Goal: Task Accomplishment & Management: Complete application form

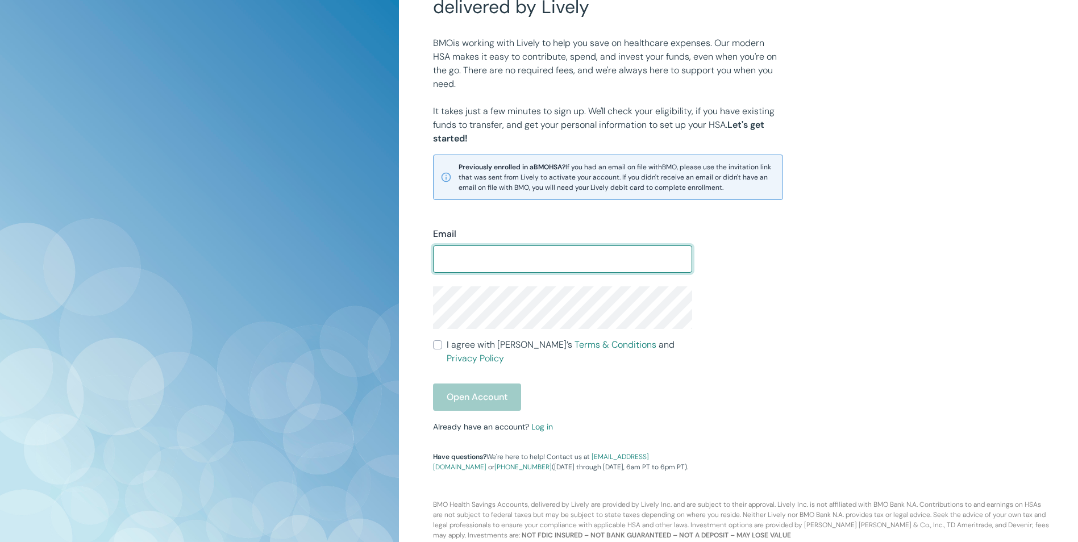
scroll to position [109, 0]
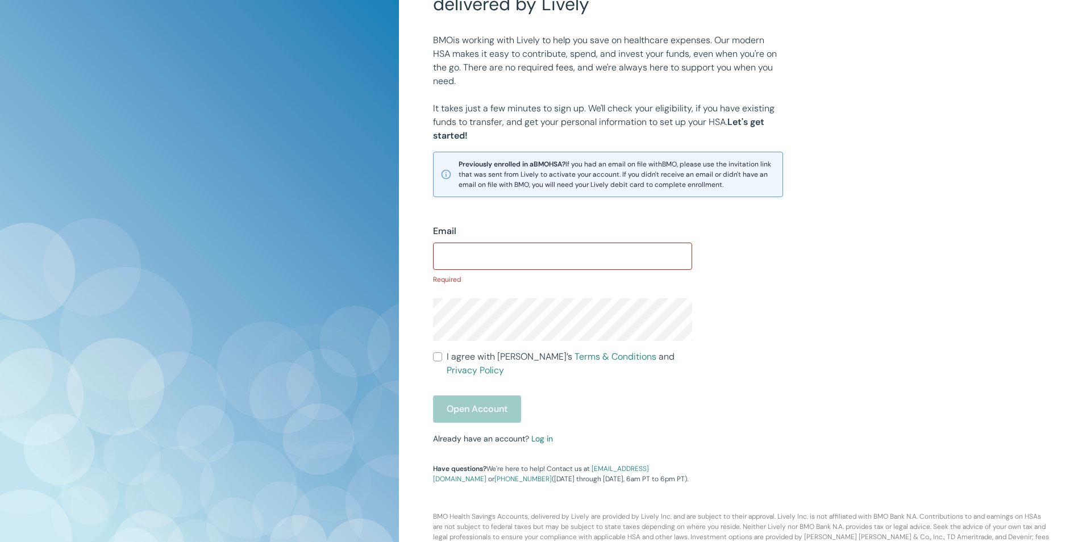
click at [532, 268] on div "​" at bounding box center [562, 256] width 259 height 27
type input "[EMAIL_ADDRESS][DOMAIN_NAME]"
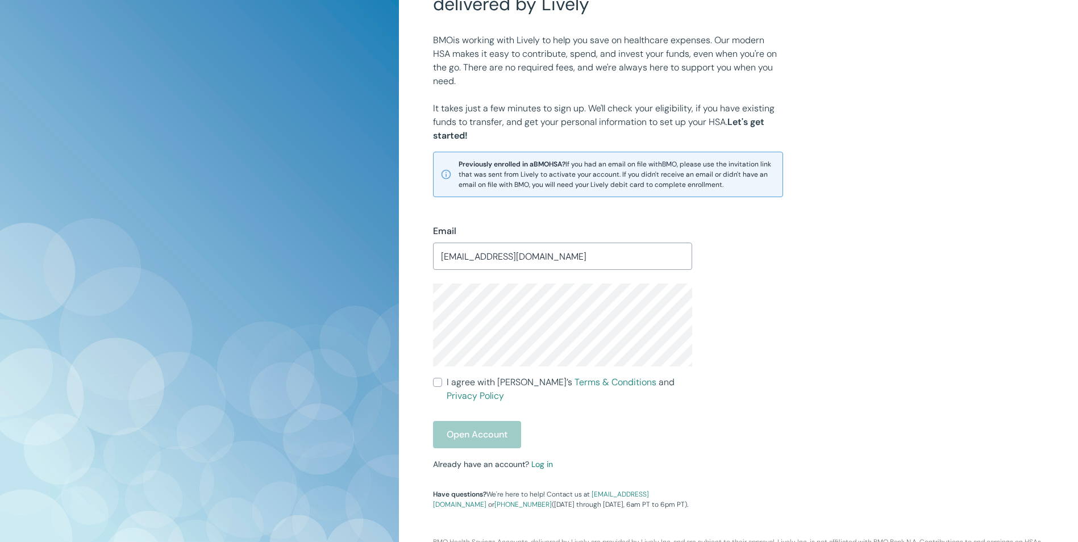
click at [854, 299] on div "Email mmcmullen@foleymansfield.com ​ I agree with Lively’s Terms & Conditions a…" at bounding box center [691, 353] width 545 height 312
click at [487, 390] on form "Email mmcmullen@foleymansfield.com ​ I agree with Lively’s Terms & Conditions a…" at bounding box center [562, 336] width 259 height 224
click at [485, 382] on span "I agree with Lively’s Terms & Conditions and Privacy Policy" at bounding box center [569, 389] width 245 height 27
click at [442, 382] on input "I agree with Lively’s Terms & Conditions and Privacy Policy" at bounding box center [437, 382] width 9 height 9
checkbox input "true"
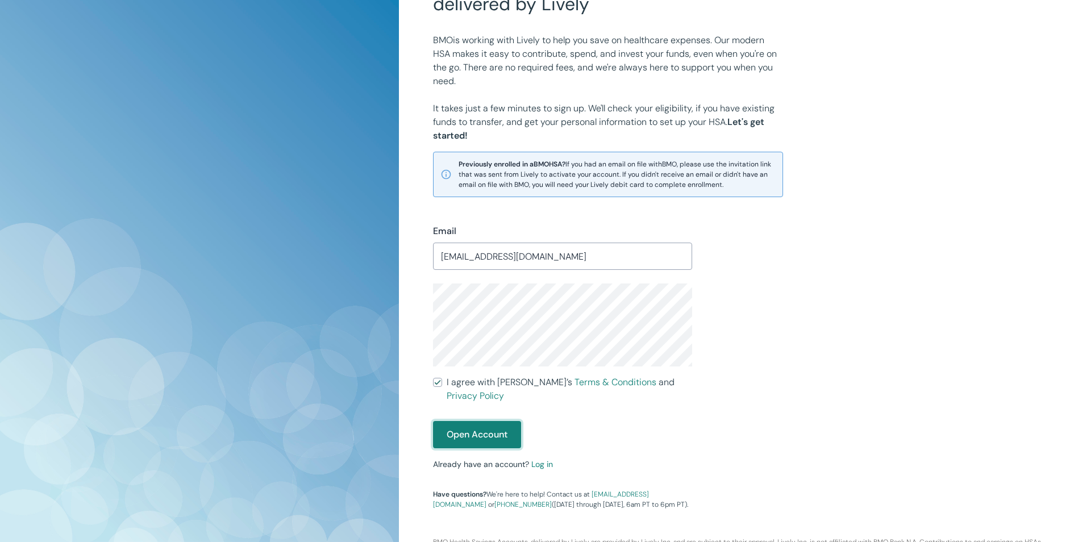
click at [471, 421] on button "Open Account" at bounding box center [477, 434] width 88 height 27
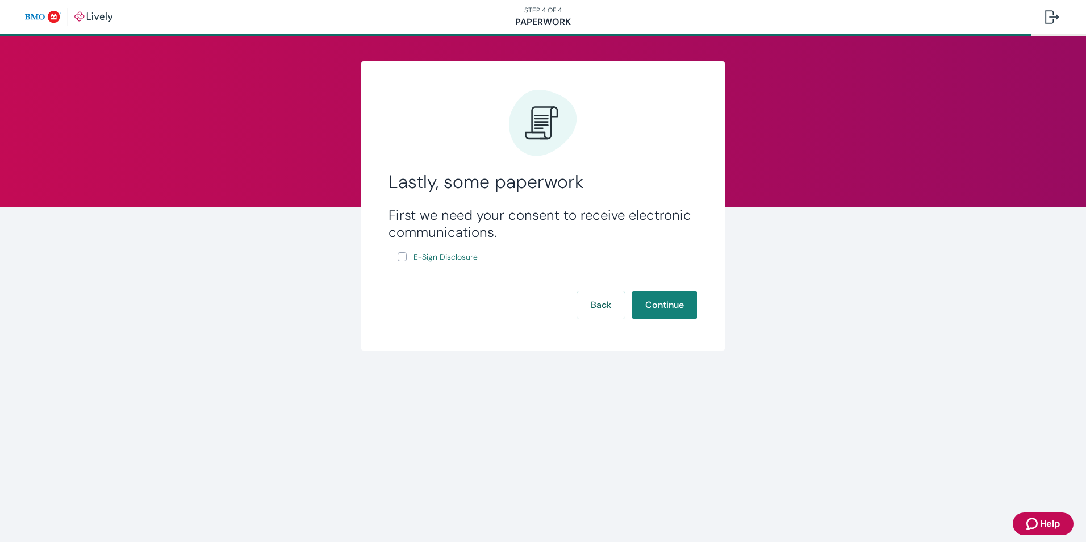
click at [404, 253] on input "E-Sign Disclosure" at bounding box center [402, 256] width 9 height 9
checkbox input "true"
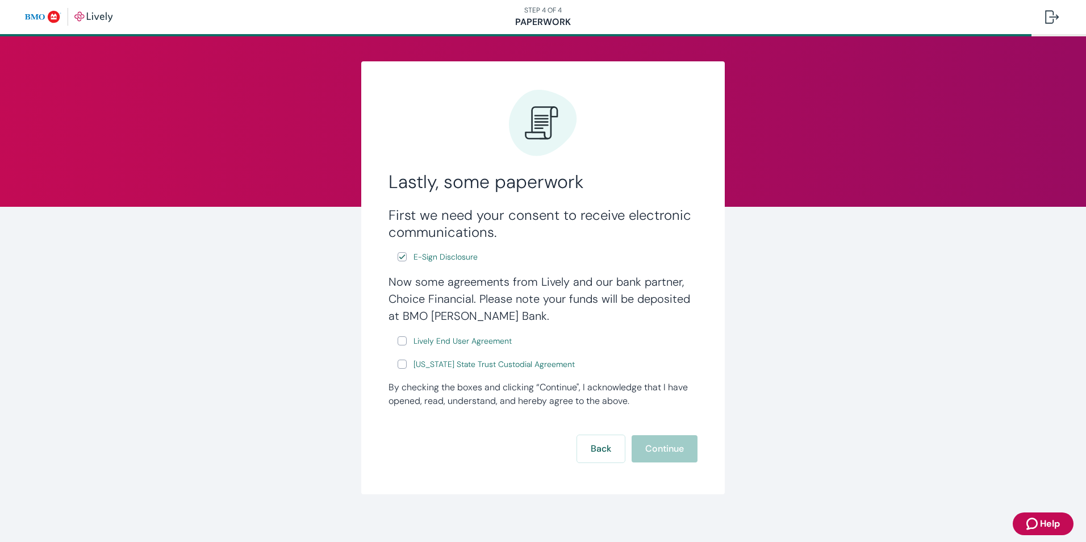
click at [402, 343] on input "Lively End User Agreement" at bounding box center [402, 340] width 9 height 9
checkbox input "true"
click at [401, 364] on input "[US_STATE] State Trust Custodial Agreement" at bounding box center [402, 364] width 9 height 9
checkbox input "true"
click at [673, 441] on button "Continue" at bounding box center [665, 448] width 66 height 27
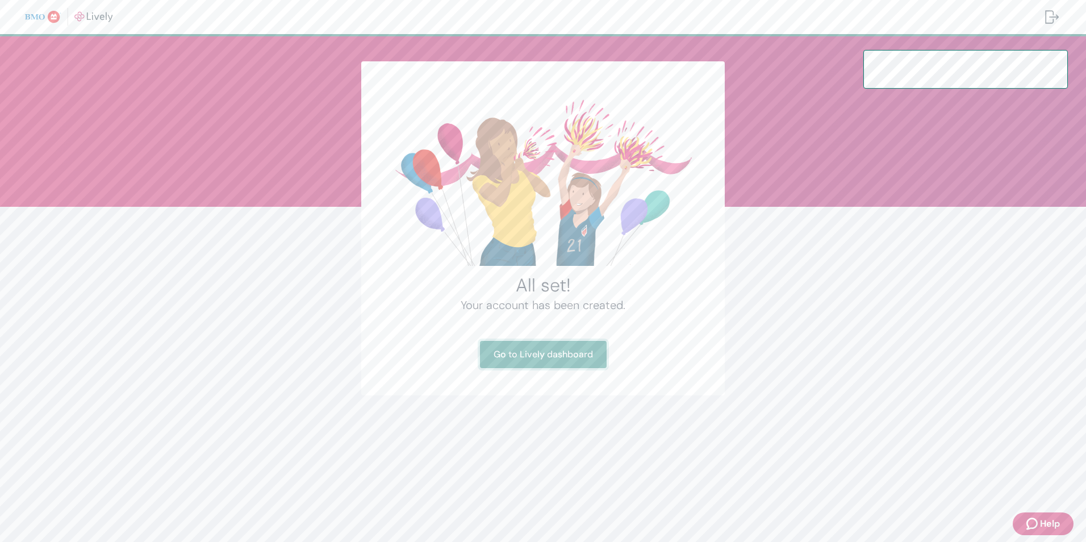
click at [580, 355] on link "Go to Lively dashboard" at bounding box center [543, 354] width 127 height 27
